Goal: Find specific fact: Find specific fact

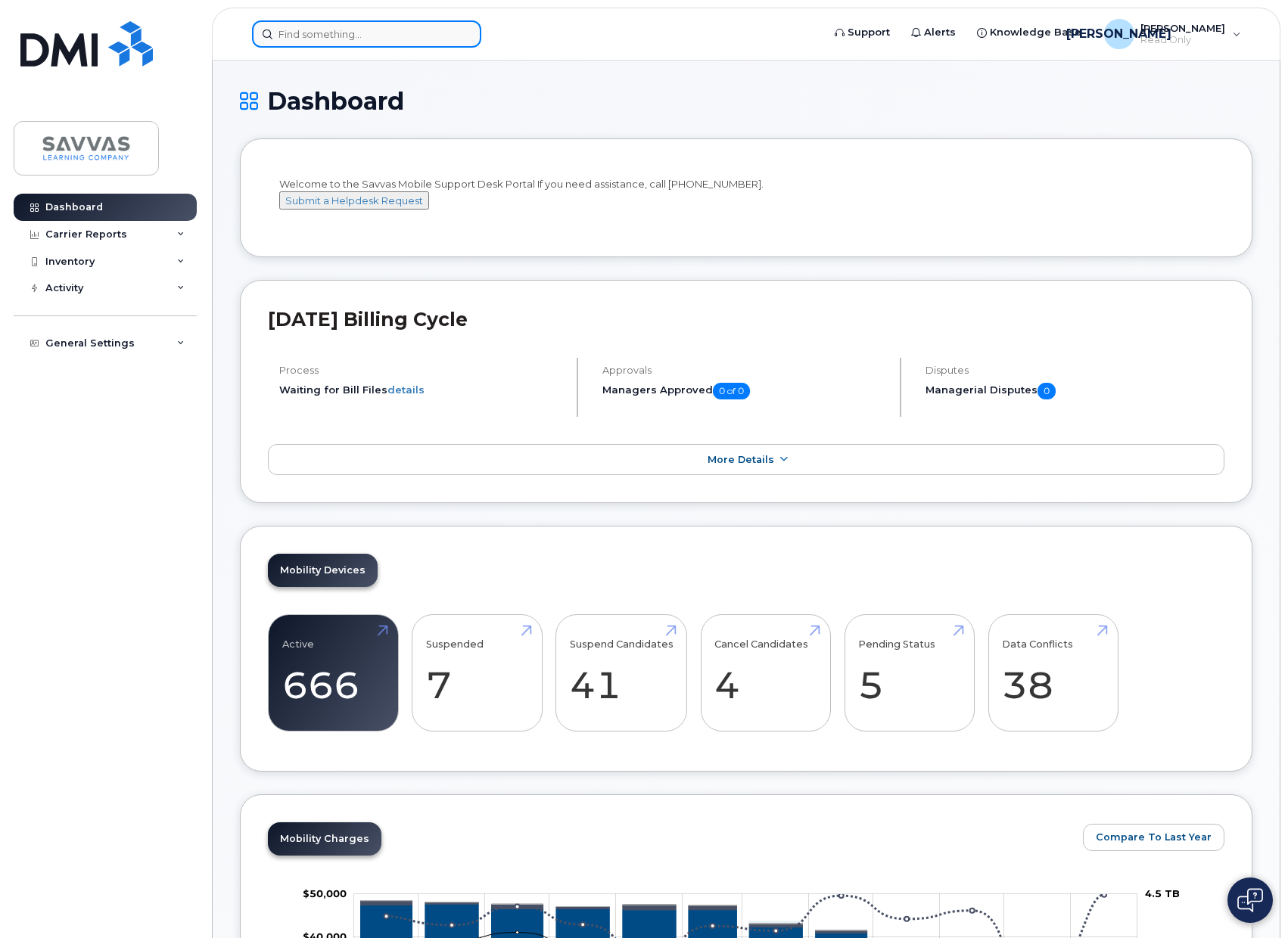
click at [409, 35] on input at bounding box center [367, 35] width 230 height 28
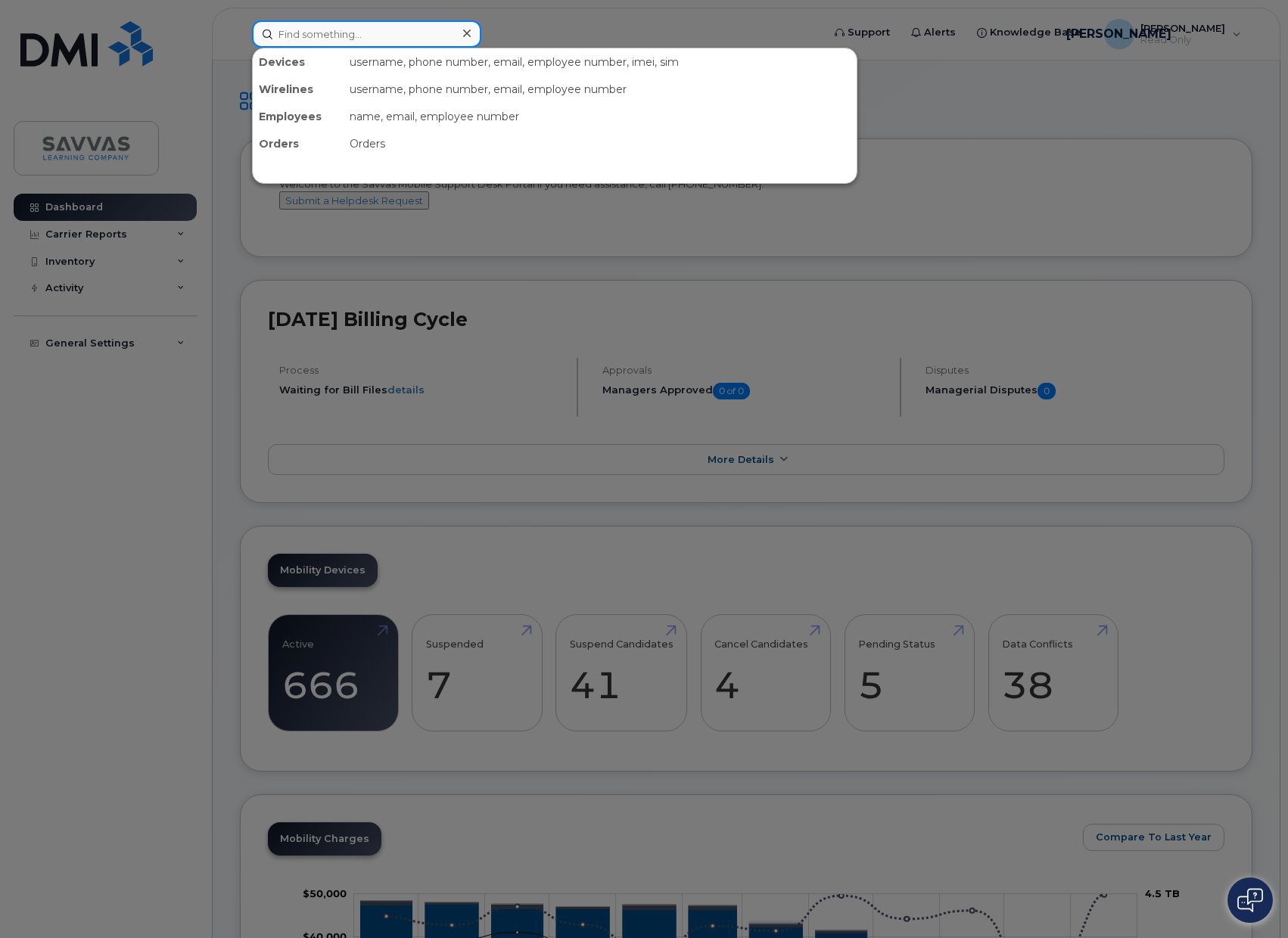
paste input "357205988107367"
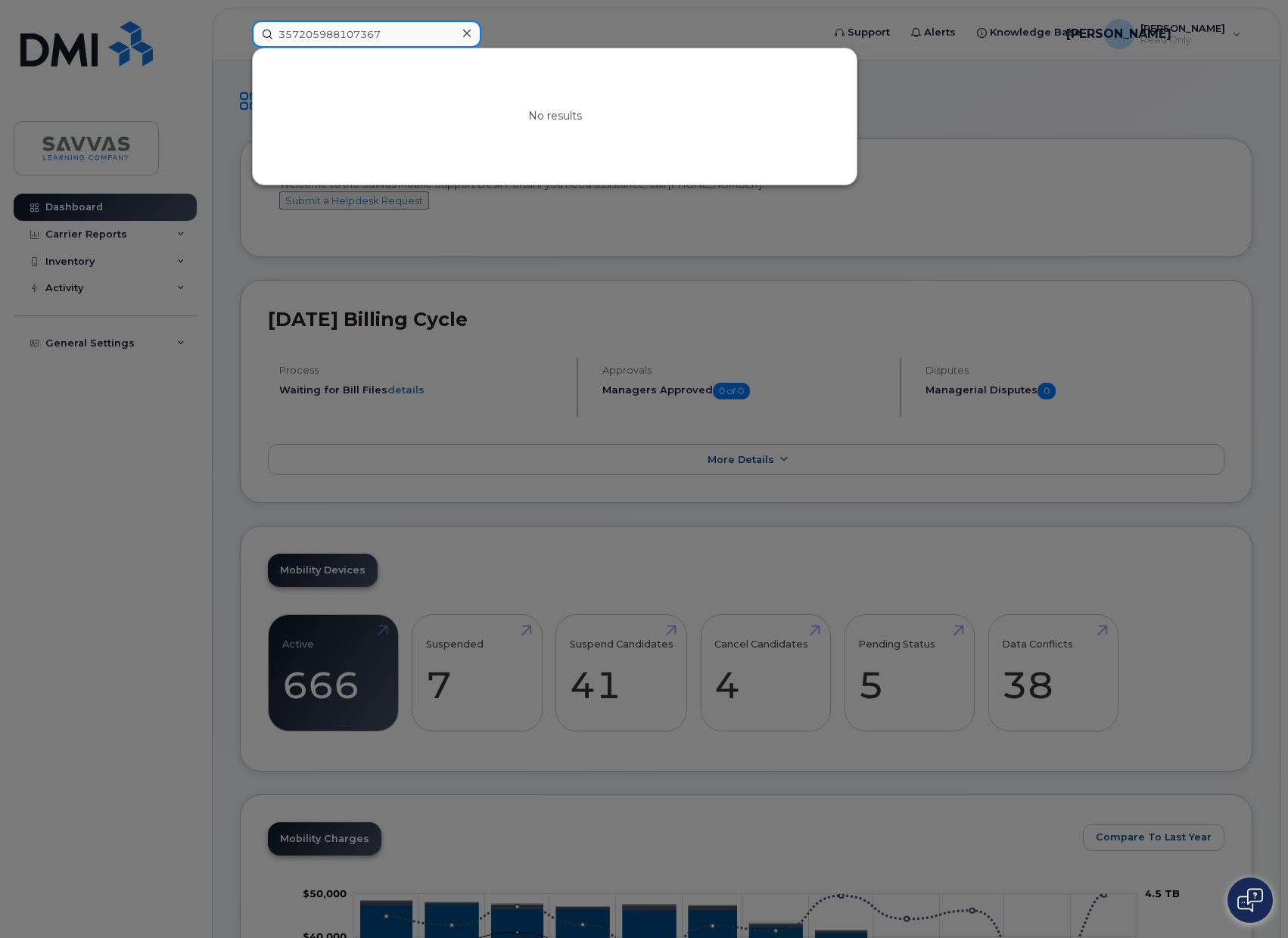
click at [419, 36] on input "357205988107367" at bounding box center [367, 35] width 230 height 28
paste input "242735"
type input "357205988242735"
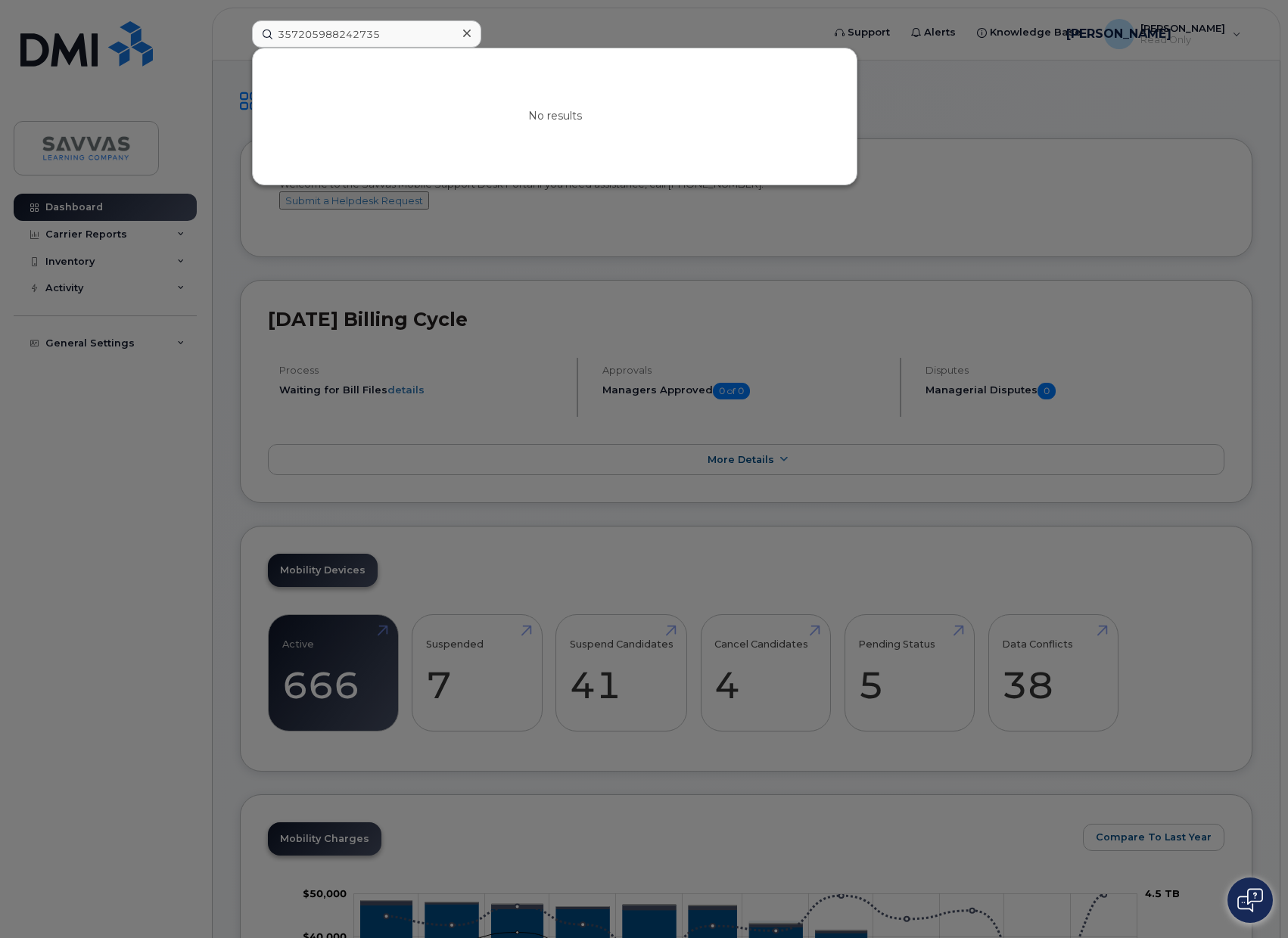
click at [463, 28] on icon at bounding box center [466, 34] width 8 height 12
